Goal: Transaction & Acquisition: Subscribe to service/newsletter

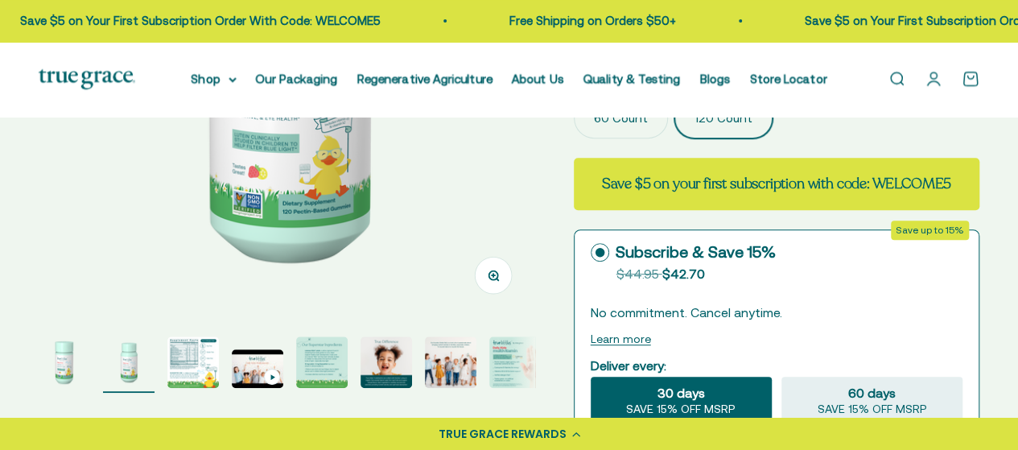
scroll to position [357, 0]
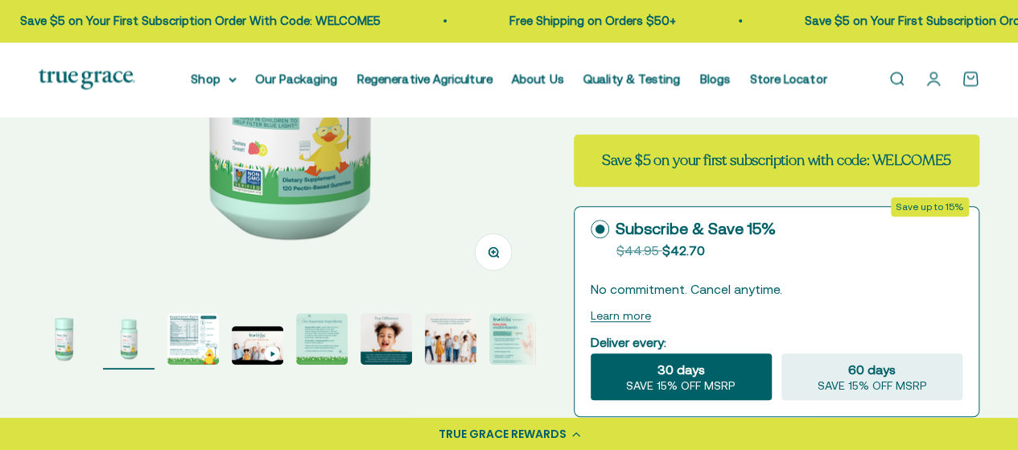
click at [195, 334] on img "Go to item 3" at bounding box center [192, 338] width 51 height 51
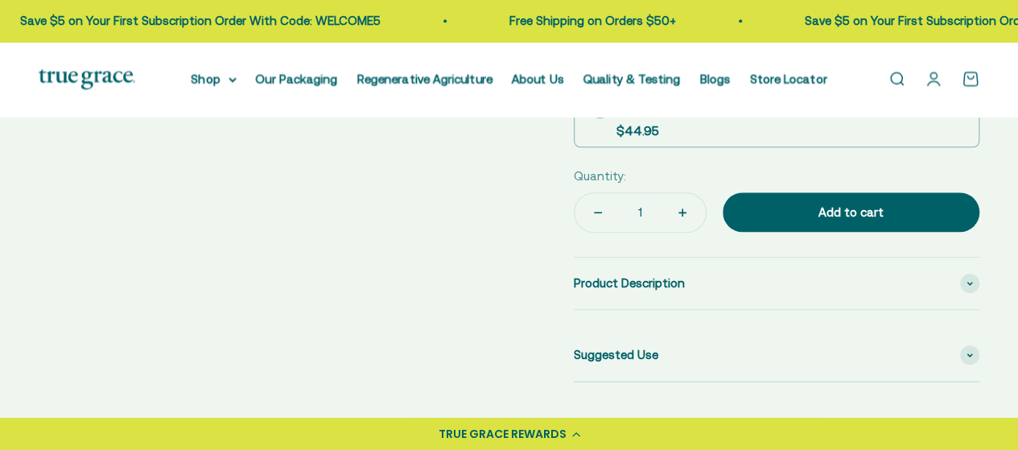
scroll to position [705, 0]
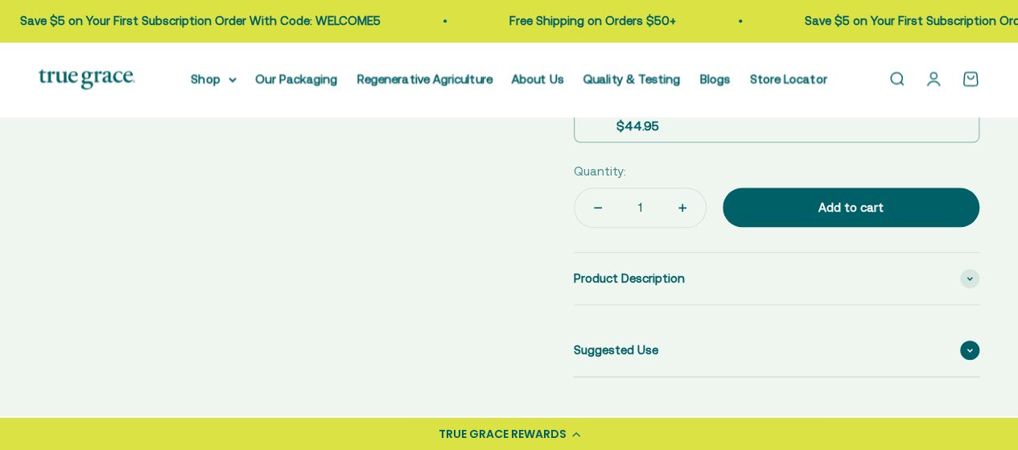
click at [610, 340] on span "Suggested Use" at bounding box center [616, 349] width 84 height 19
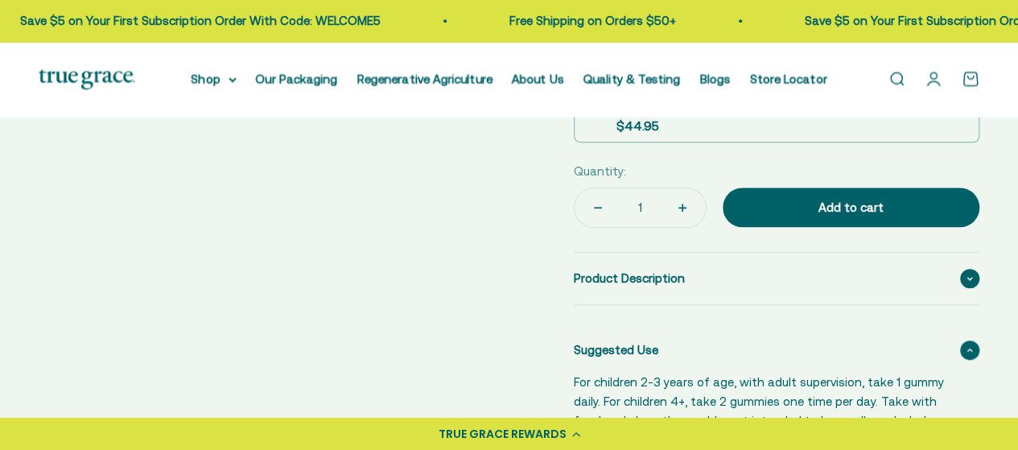
click at [589, 269] on span "Product Description" at bounding box center [629, 278] width 111 height 19
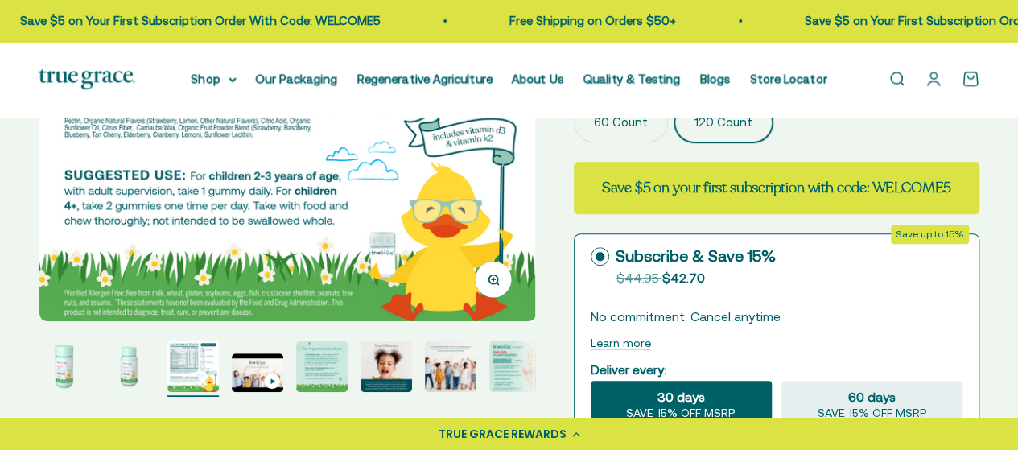
scroll to position [346, 0]
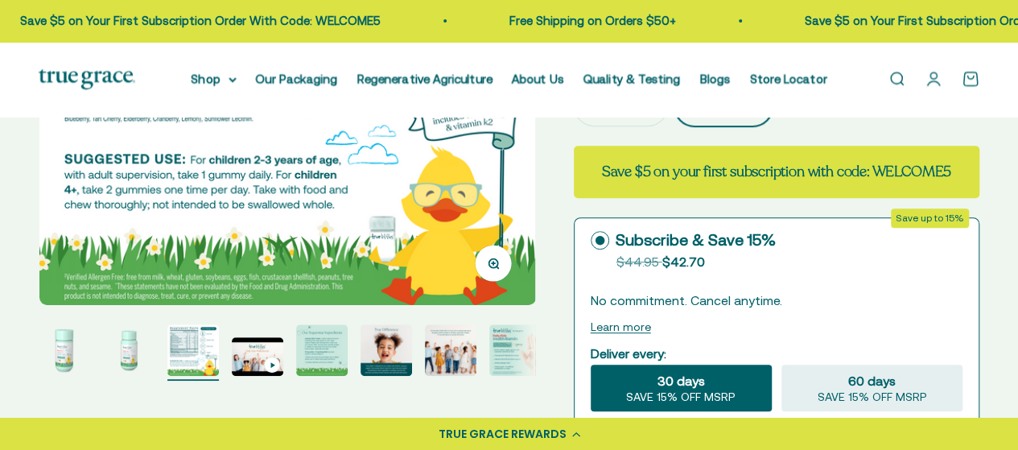
click at [63, 348] on img "Go to item 1" at bounding box center [64, 349] width 51 height 51
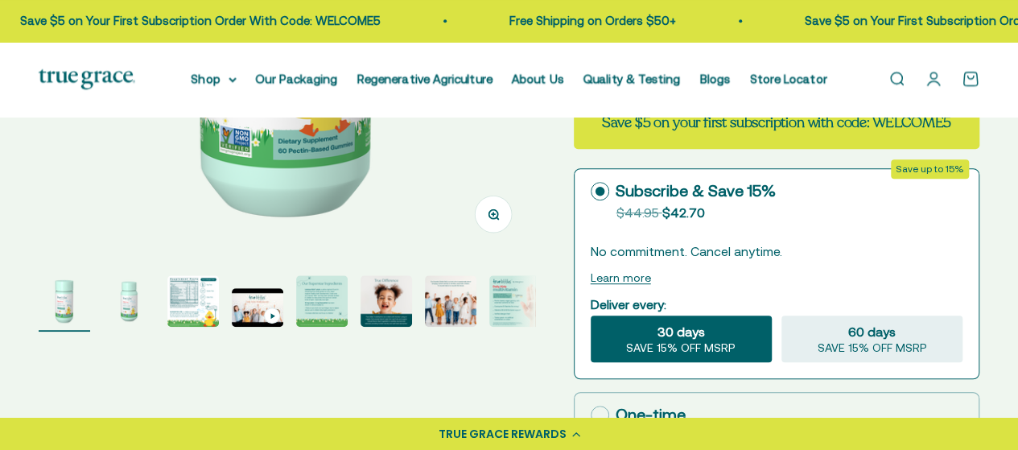
scroll to position [411, 0]
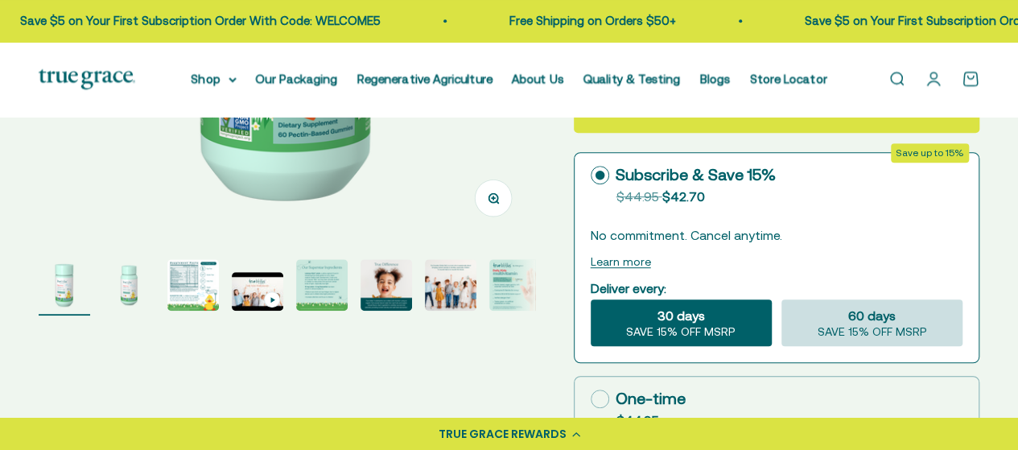
click at [847, 325] on span "SAVE 15% OFF MSRP" at bounding box center [870, 332] width 109 height 14
click at [781, 298] on input "60 days SAVE 15% OFF MSRP" at bounding box center [780, 298] width 1 height 1
radio input "true"
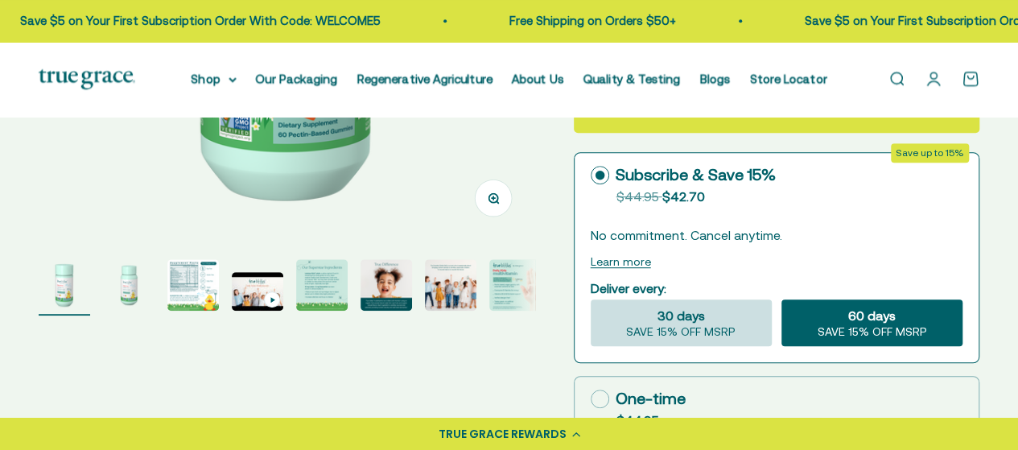
click at [742, 299] on div "30 days SAVE 15% OFF MSRP" at bounding box center [680, 322] width 181 height 47
click at [590, 298] on input "30 days SAVE 15% OFF MSRP" at bounding box center [590, 298] width 1 height 1
radio input "true"
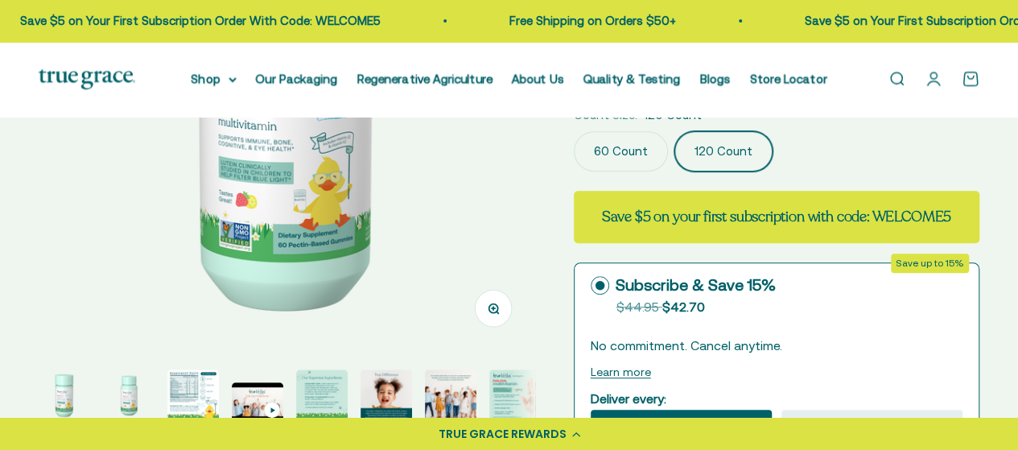
scroll to position [342, 0]
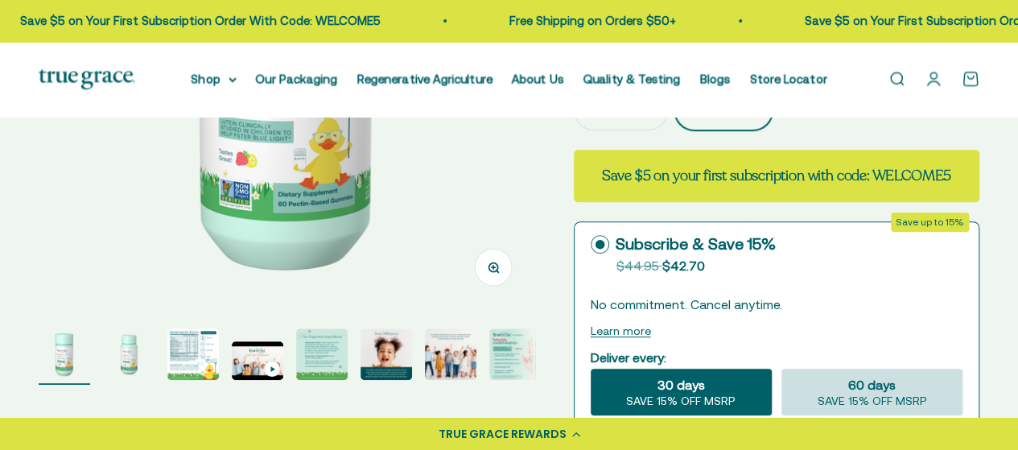
click at [829, 368] on div "60 days SAVE 15% OFF MSRP" at bounding box center [871, 391] width 181 height 47
click at [781, 368] on input "60 days SAVE 15% OFF MSRP" at bounding box center [780, 368] width 1 height 1
radio input "true"
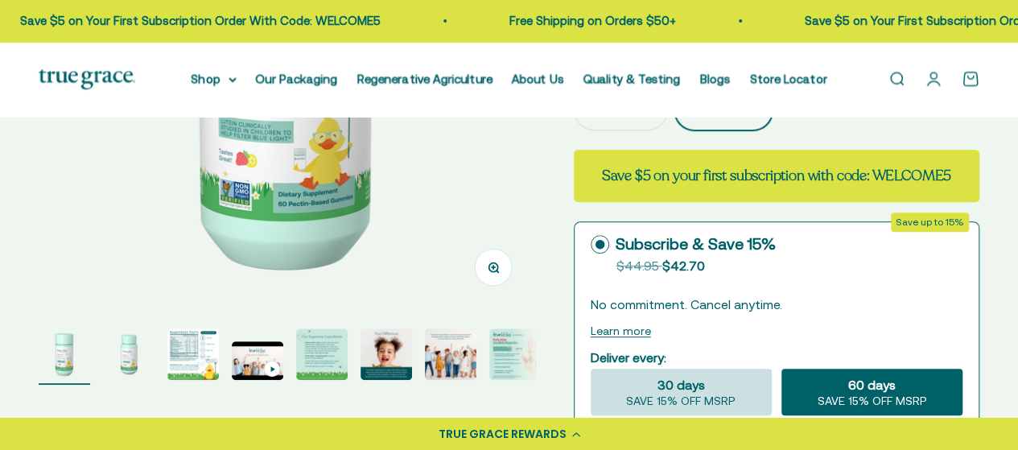
click at [705, 368] on div "30 days SAVE 15% OFF MSRP" at bounding box center [680, 391] width 181 height 47
click at [590, 368] on input "30 days SAVE 15% OFF MSRP" at bounding box center [590, 368] width 1 height 1
radio input "true"
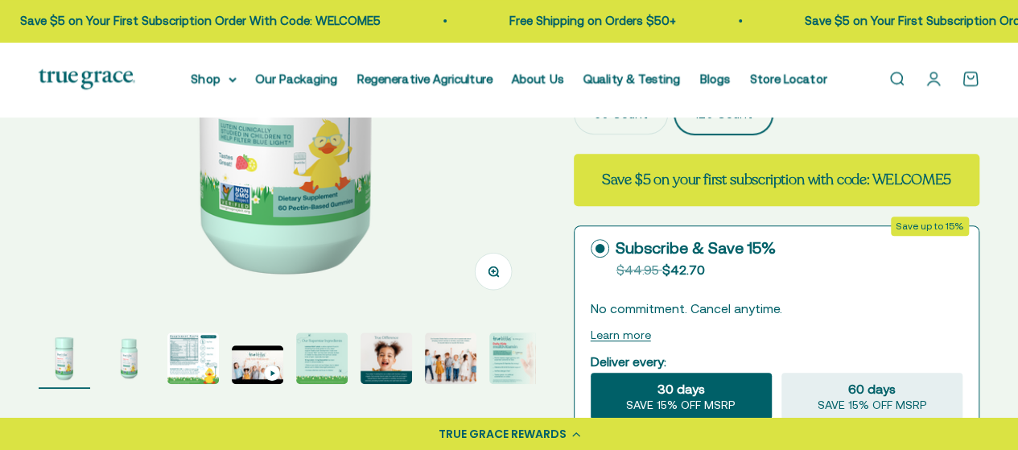
scroll to position [354, 0]
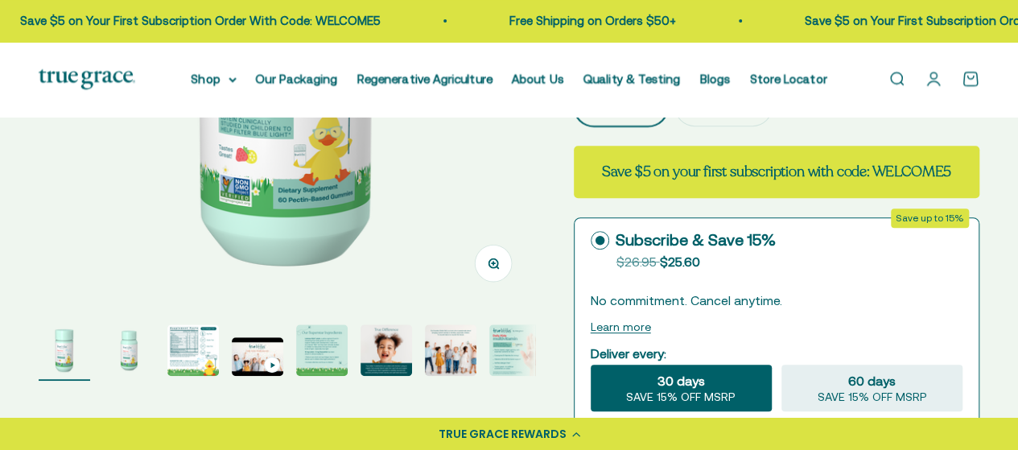
scroll to position [330, 0]
